Goal: Transaction & Acquisition: Purchase product/service

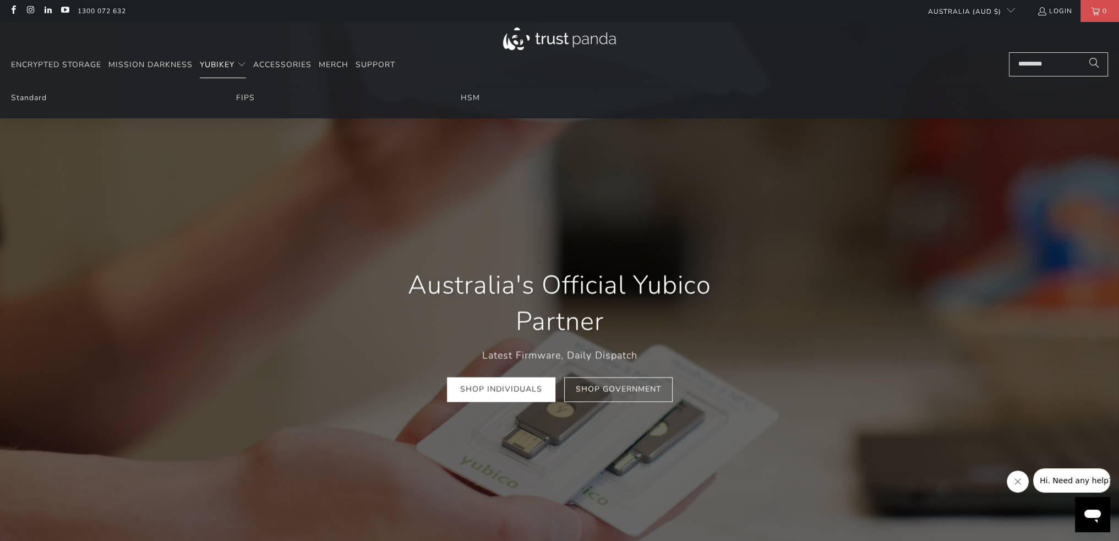
click at [210, 64] on span "YubiKey" at bounding box center [217, 64] width 35 height 10
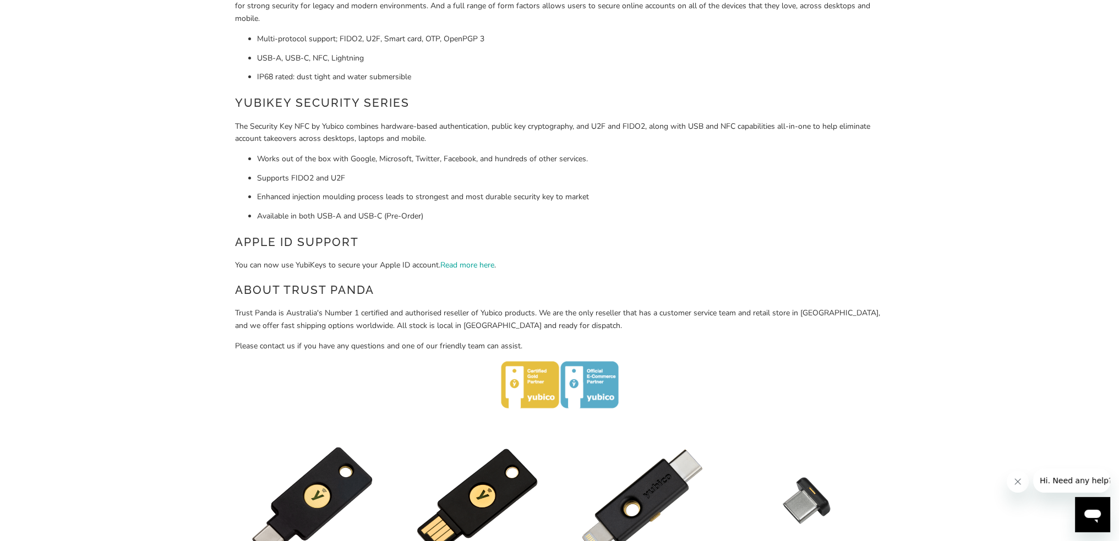
scroll to position [110, 0]
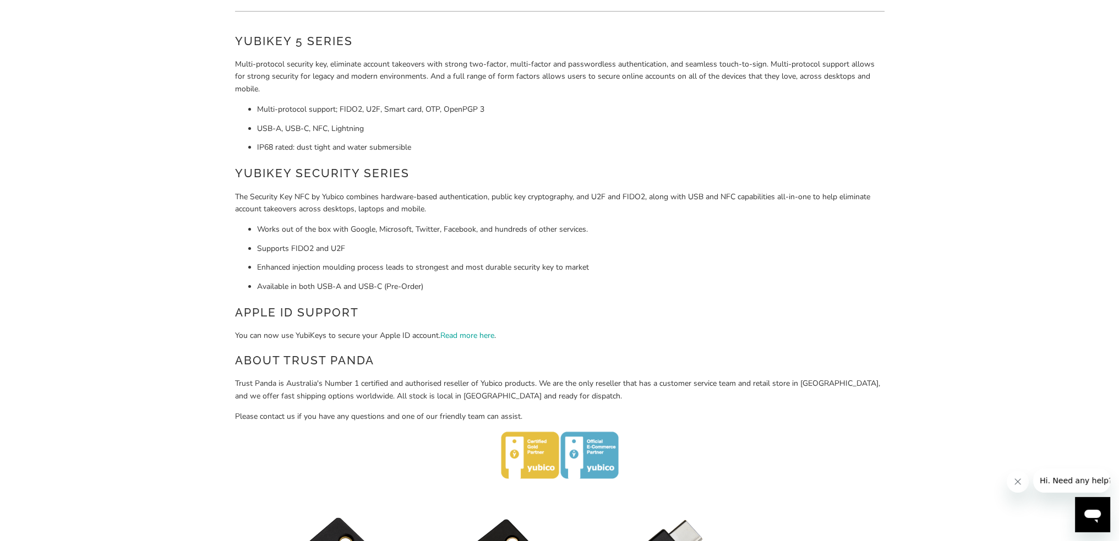
click at [663, 158] on div "YubiKey 5 Series Multi-protocol security key, eliminate account takeovers with …" at bounding box center [560, 257] width 650 height 450
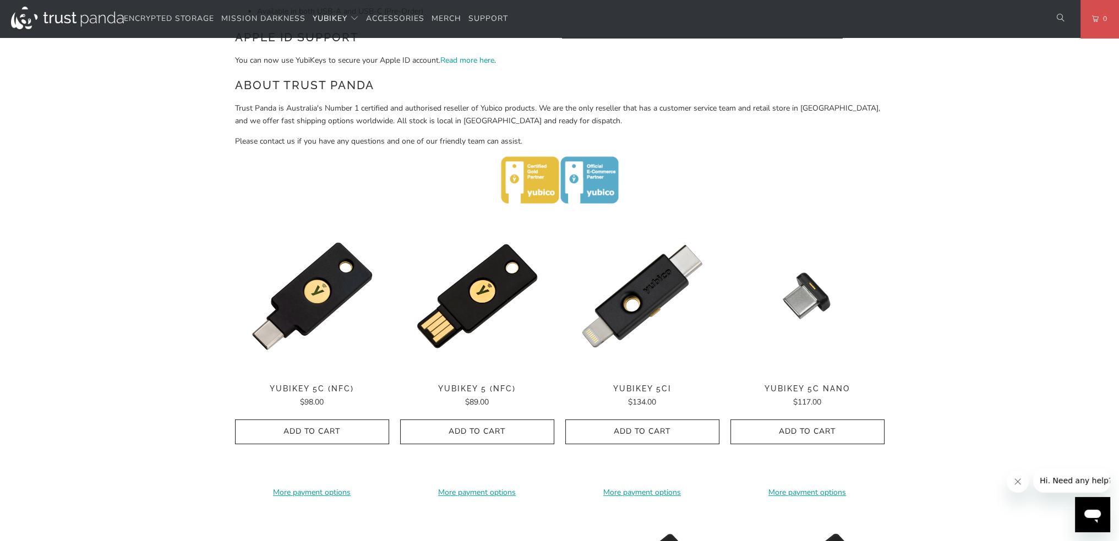
scroll to position [551, 0]
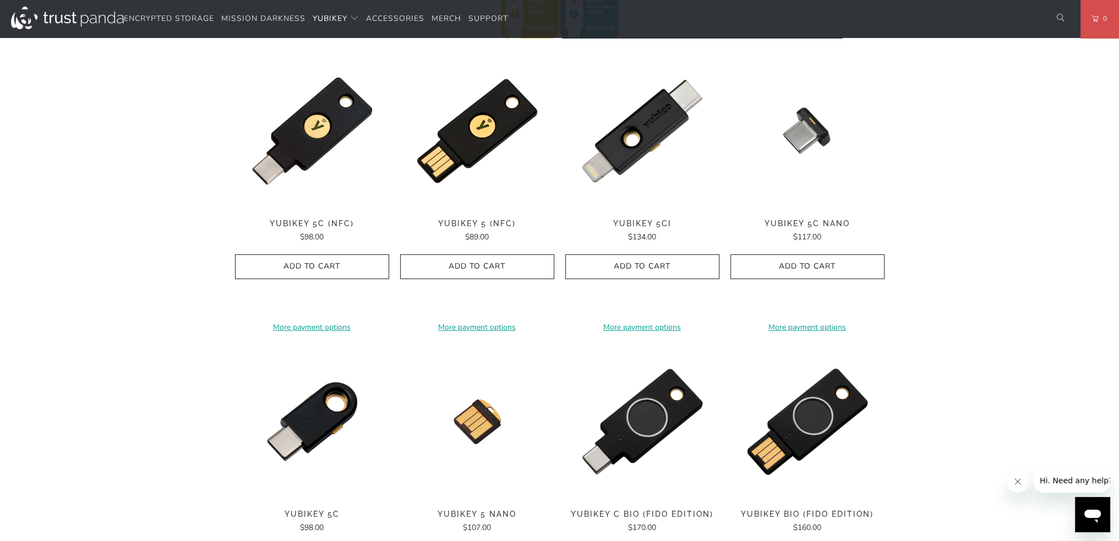
click at [1019, 178] on div "Home / [PERSON_NAME] for Businesses and Professionals YubiKey 5 Series Multi-pr…" at bounding box center [559, 238] width 1119 height 1411
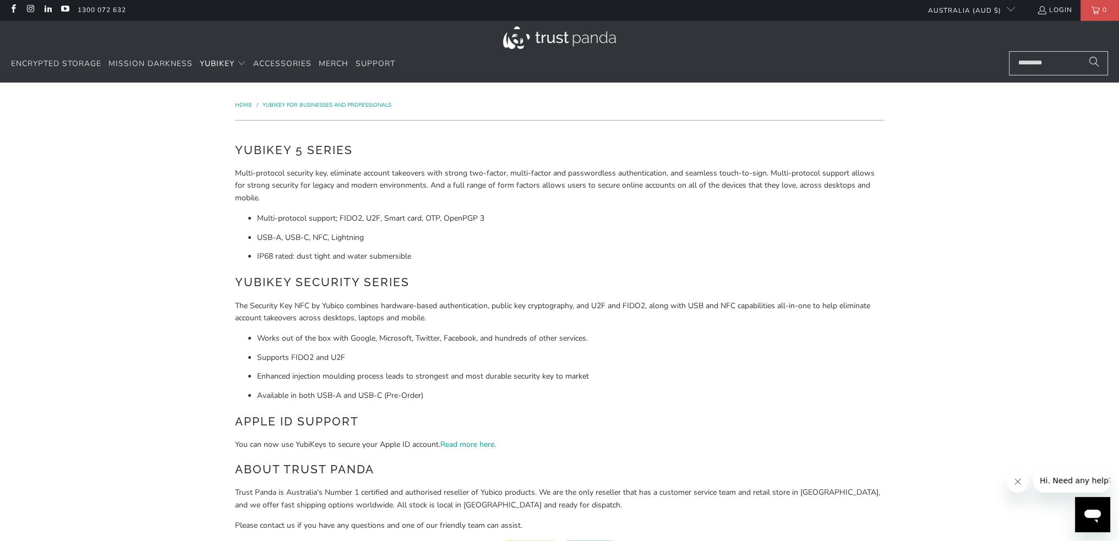
scroll to position [0, 0]
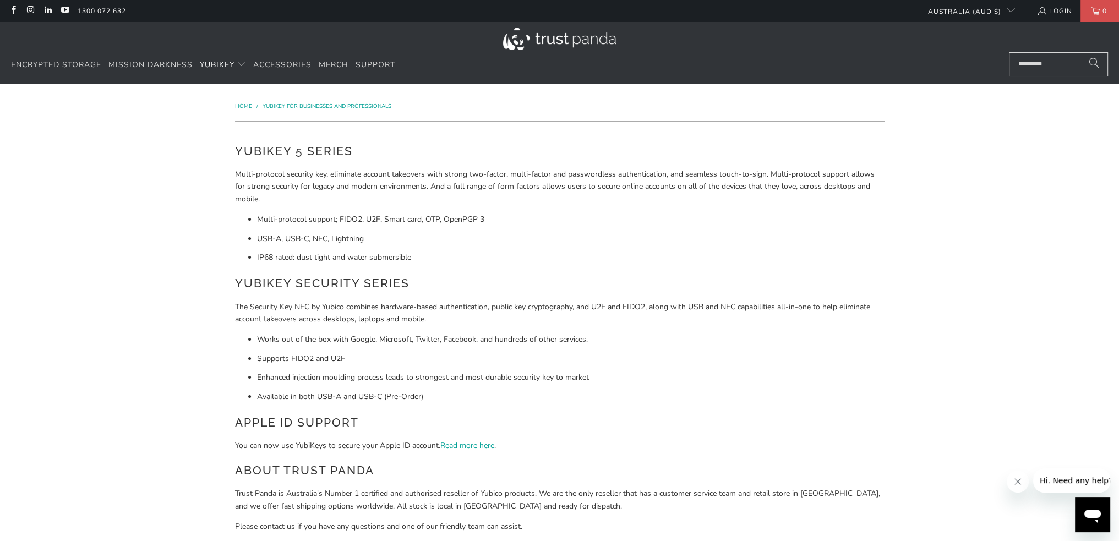
click at [844, 258] on li "IP68 rated: dust tight and water submersible" at bounding box center [571, 258] width 628 height 12
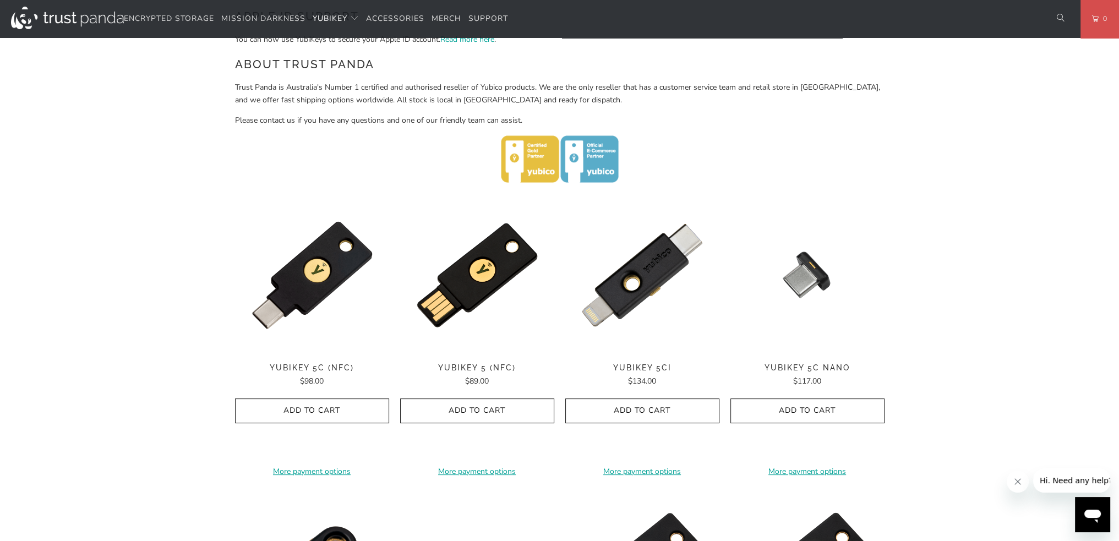
scroll to position [385, 0]
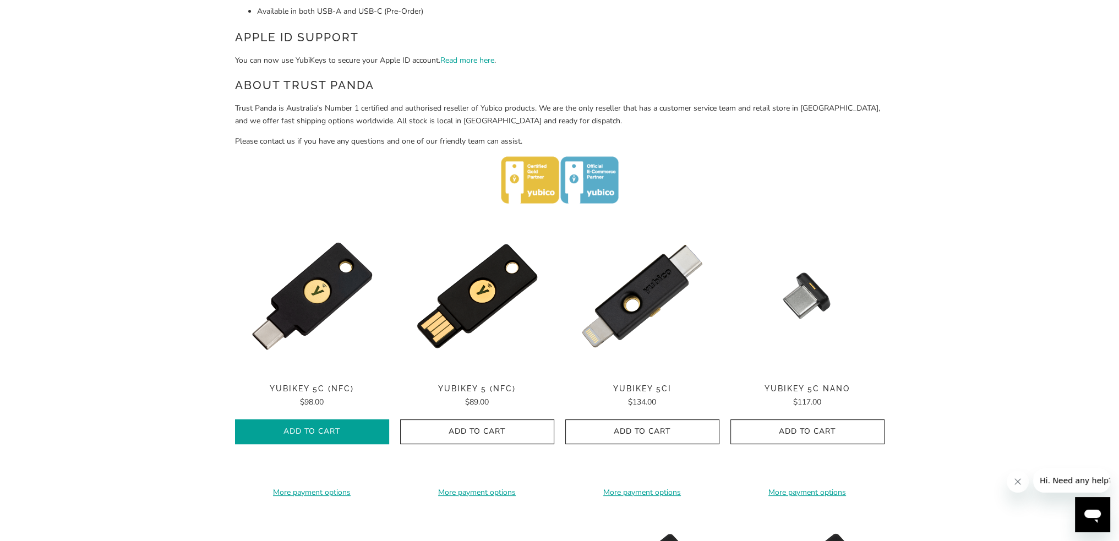
click at [339, 427] on span "Add to Cart" at bounding box center [312, 431] width 131 height 9
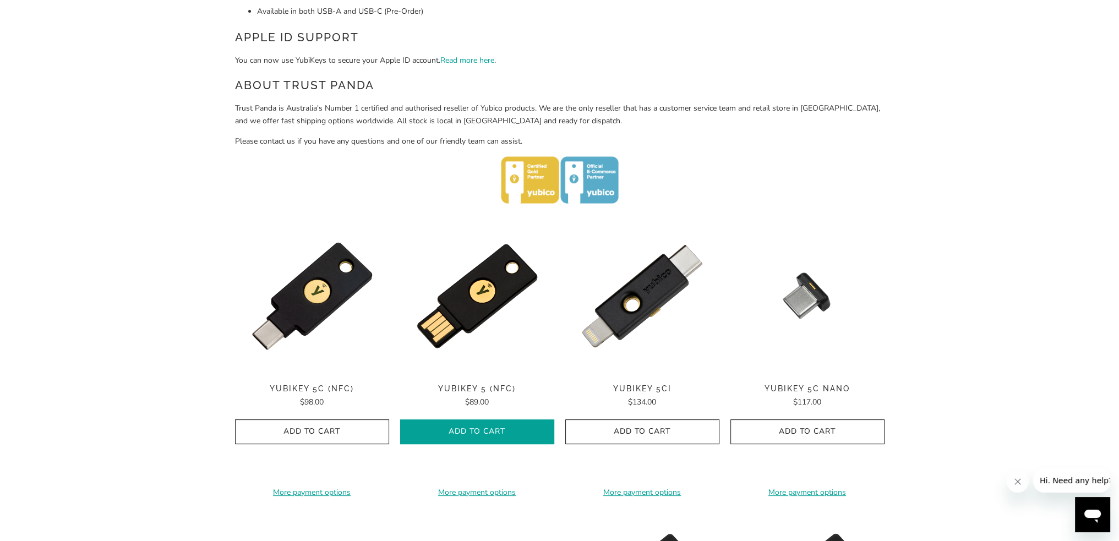
click at [460, 429] on span "Add to Cart" at bounding box center [477, 431] width 131 height 9
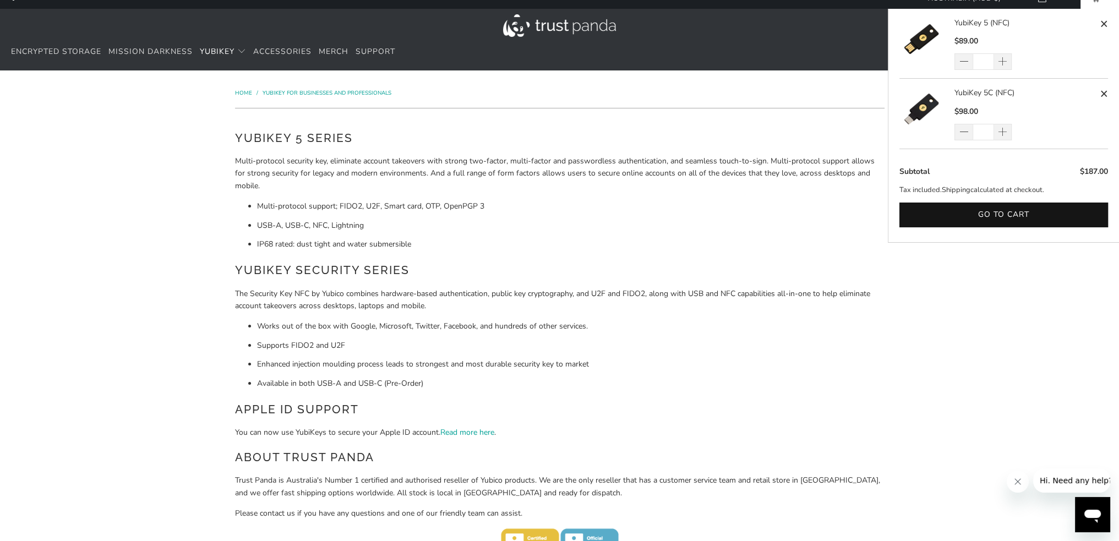
scroll to position [0, 0]
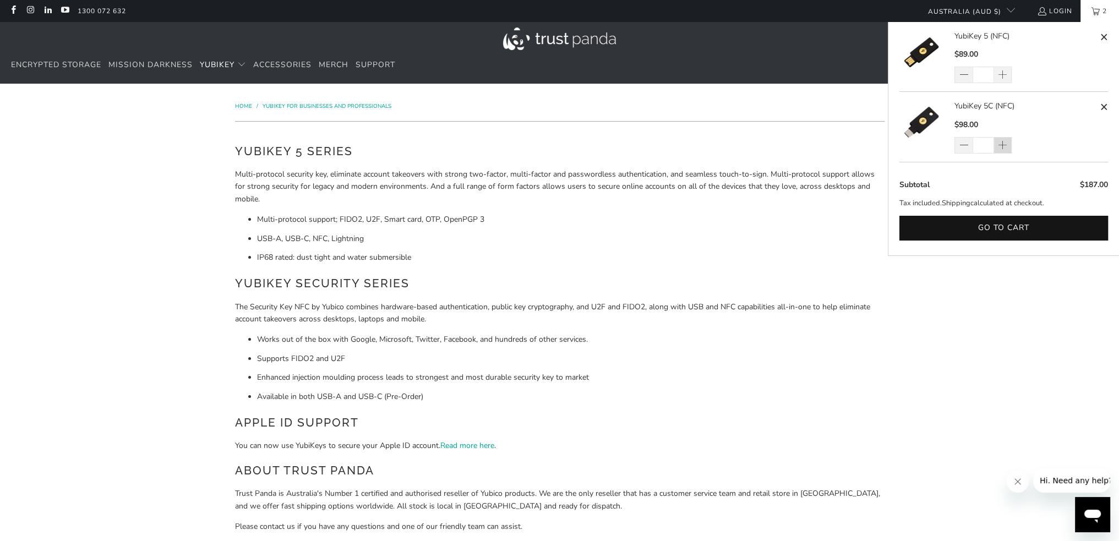
click at [1003, 140] on span at bounding box center [1002, 145] width 9 height 11
type input "*"
click at [1003, 140] on div "*" at bounding box center [991, 145] width 72 height 17
click at [1003, 140] on span at bounding box center [1002, 145] width 9 height 11
type input "*"
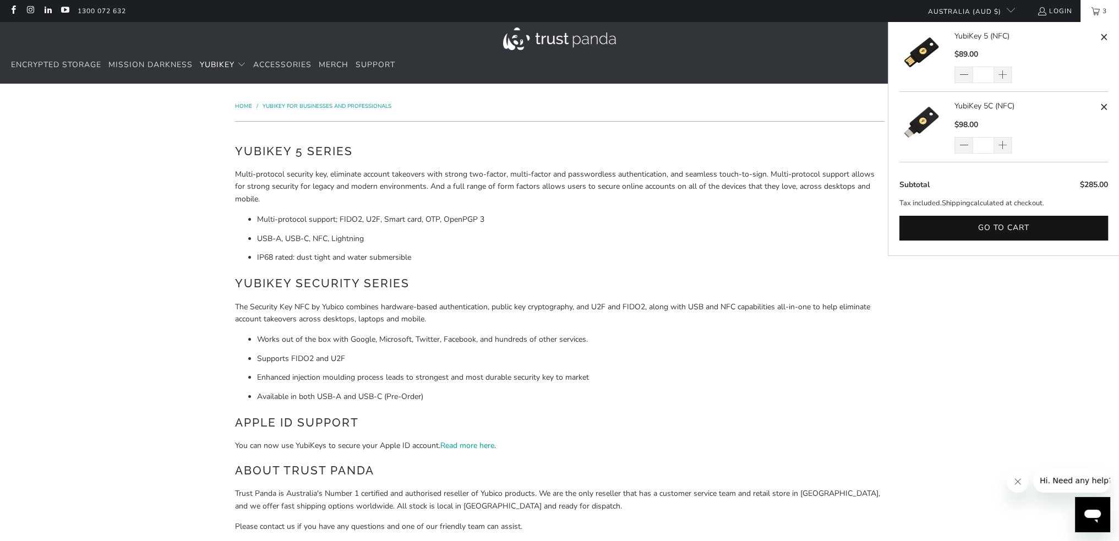
click at [1002, 143] on div "*" at bounding box center [991, 145] width 72 height 17
click at [1002, 143] on span at bounding box center [1002, 145] width 9 height 11
type input "*"
click at [1008, 145] on span at bounding box center [1003, 145] width 18 height 17
type input "*"
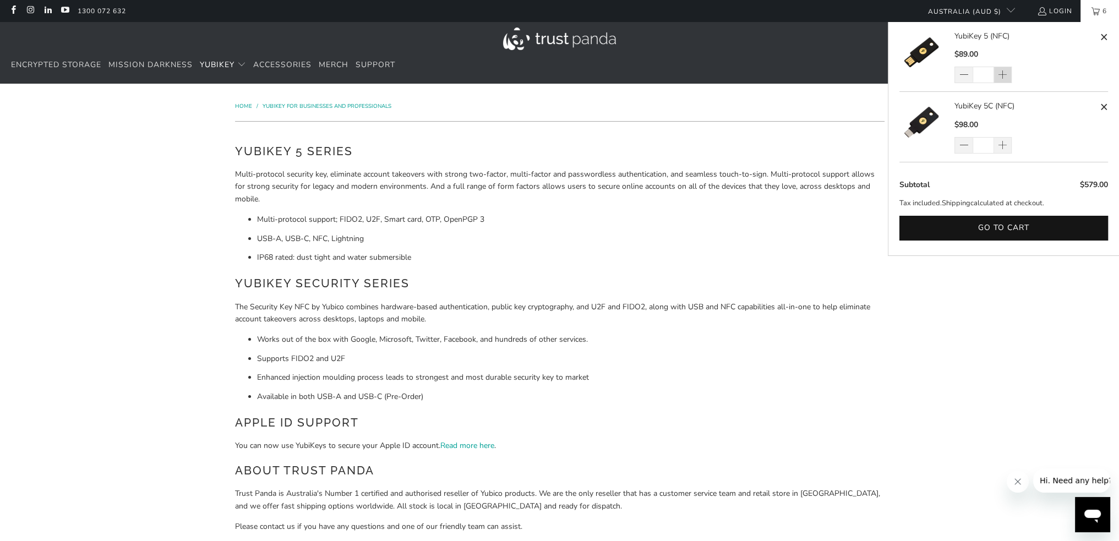
click at [1005, 77] on span at bounding box center [1002, 75] width 9 height 11
type input "*"
click at [1005, 77] on span at bounding box center [1002, 75] width 9 height 11
type input "*"
click at [1005, 74] on span at bounding box center [1002, 75] width 9 height 11
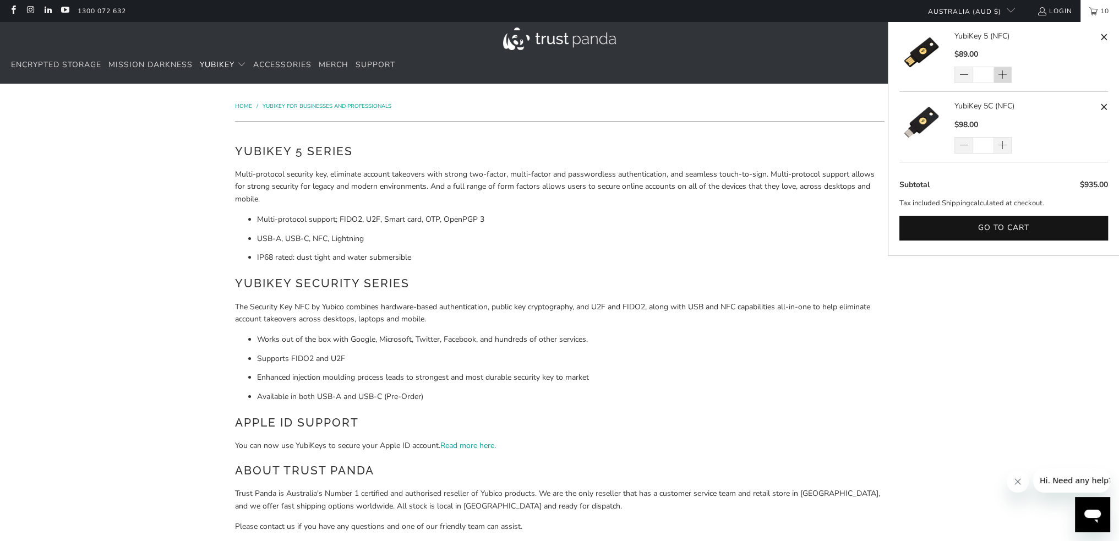
type input "*"
click at [978, 227] on button "Go to cart" at bounding box center [1004, 228] width 209 height 25
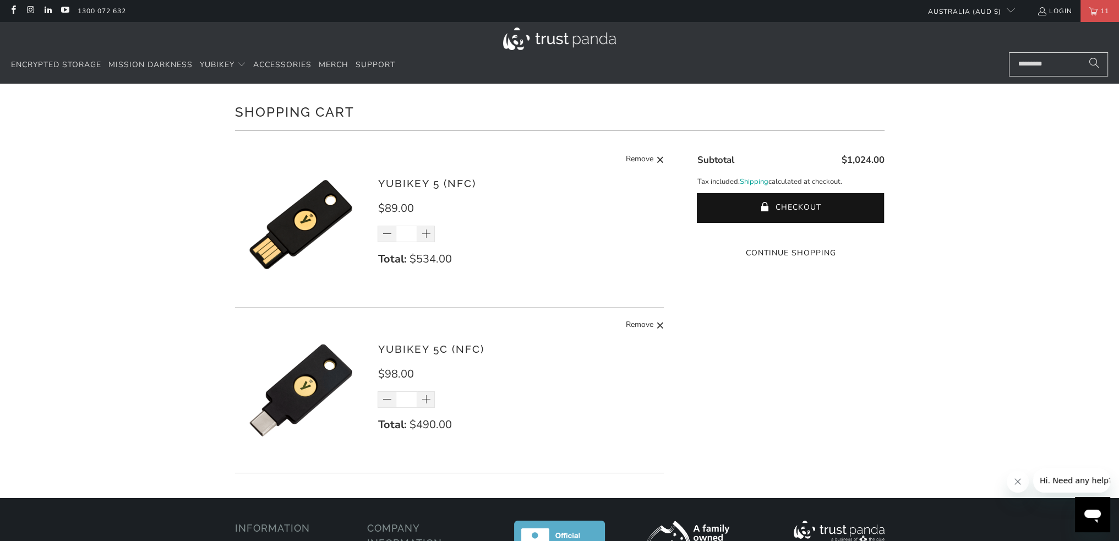
click at [989, 204] on div "Shopping Cart There are no items in your cart. Continue Shopping YubiKey 5 (NFC…" at bounding box center [559, 291] width 1119 height 415
click at [1022, 209] on div "Shopping Cart There are no items in your cart. Continue Shopping YubiKey 5 (NFC…" at bounding box center [559, 291] width 1119 height 415
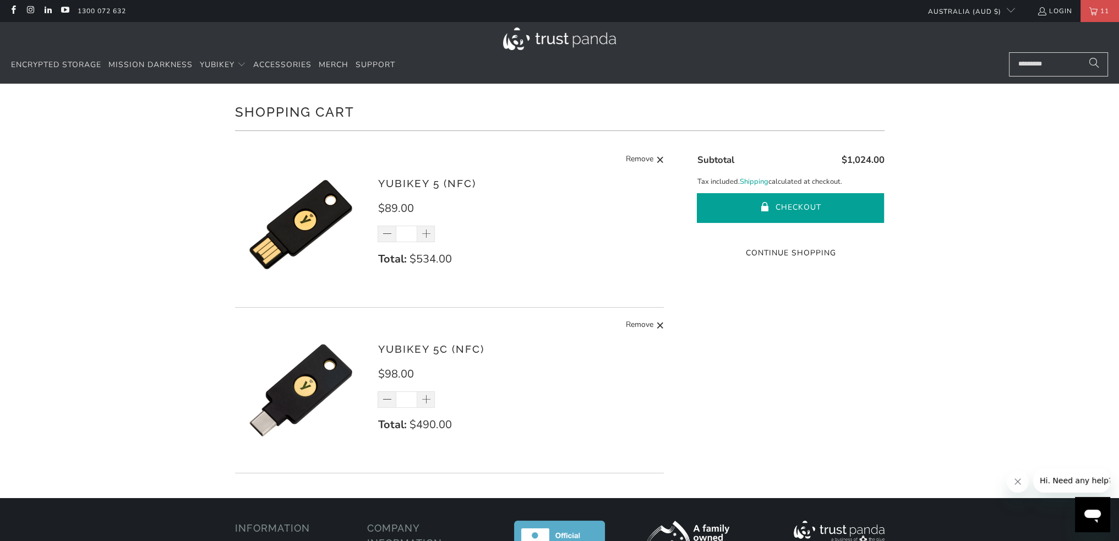
click at [815, 208] on button "Checkout" at bounding box center [790, 208] width 187 height 30
